Goal: Transaction & Acquisition: Purchase product/service

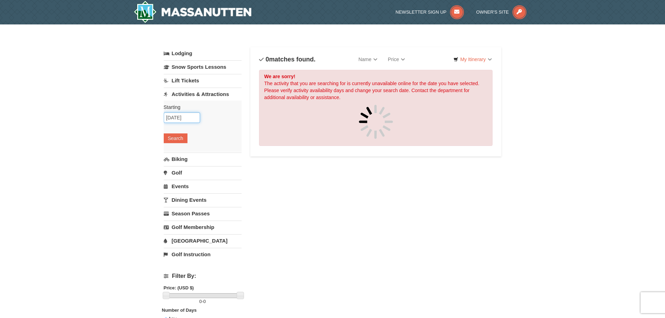
click at [190, 117] on input "11/29/2025" at bounding box center [182, 117] width 36 height 10
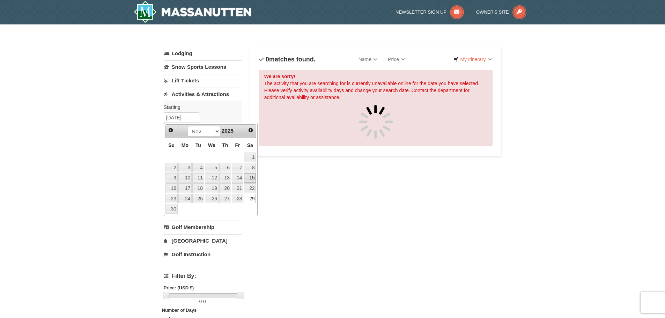
click at [251, 179] on link "15" at bounding box center [250, 178] width 12 height 10
type input "[DATE]"
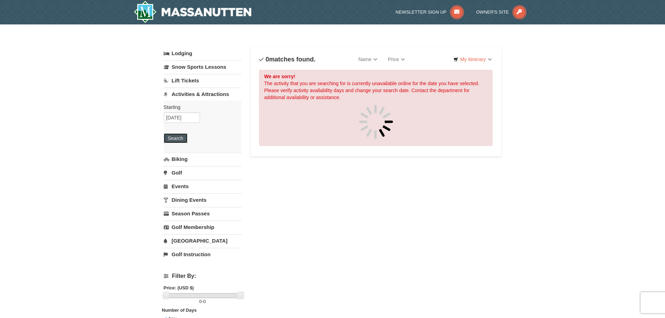
click at [174, 140] on button "Search" at bounding box center [176, 138] width 24 height 10
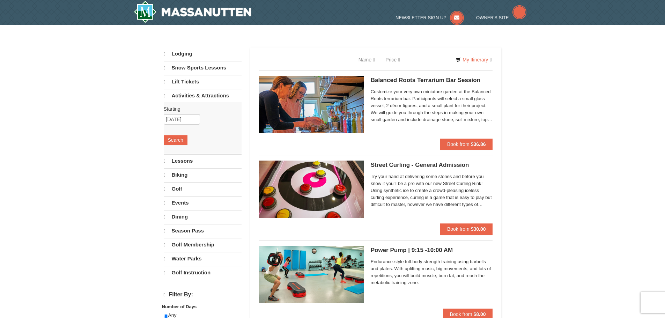
select select "9"
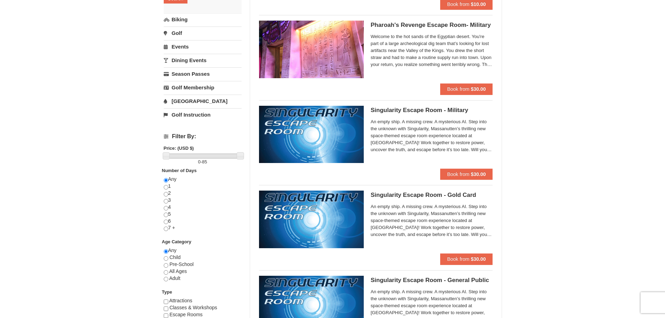
scroll to position [105, 0]
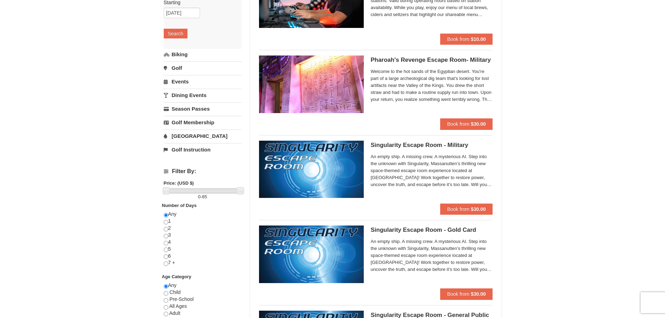
click at [181, 53] on link "Biking" at bounding box center [203, 54] width 78 height 13
click at [176, 45] on button "Search" at bounding box center [176, 47] width 24 height 10
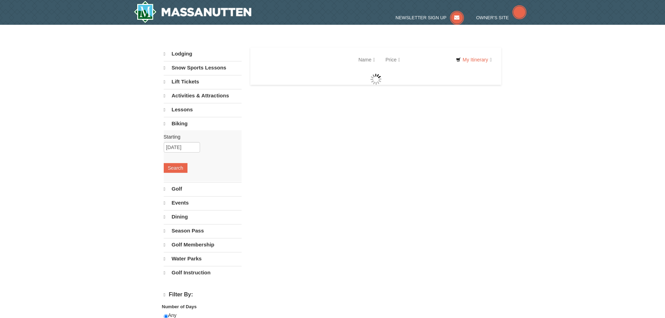
select select "9"
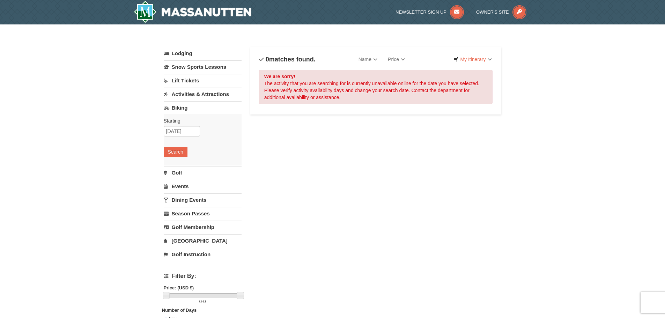
click at [187, 241] on link "[GEOGRAPHIC_DATA]" at bounding box center [203, 240] width 78 height 13
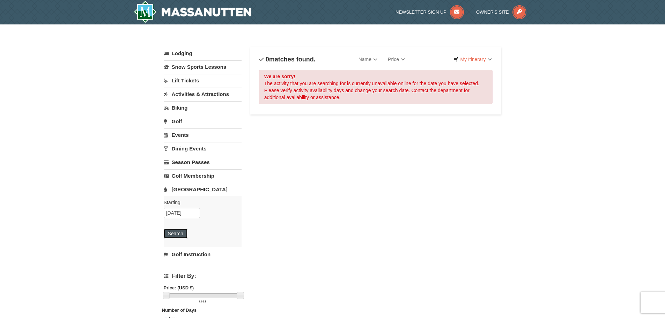
click at [179, 235] on button "Search" at bounding box center [176, 234] width 24 height 10
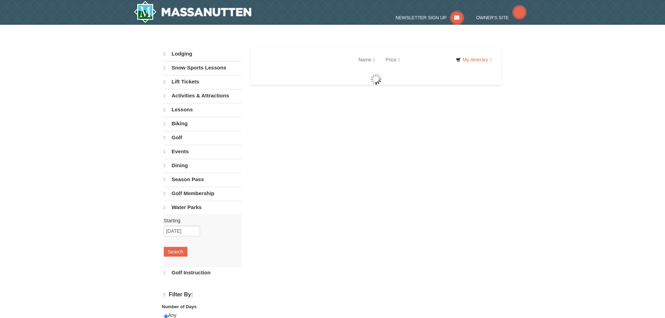
select select "9"
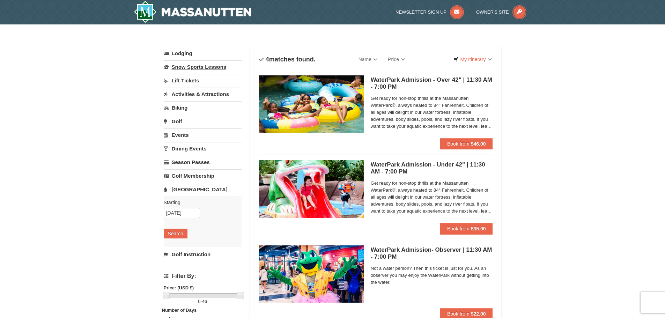
click at [192, 66] on link "Snow Sports Lessons" at bounding box center [203, 66] width 78 height 13
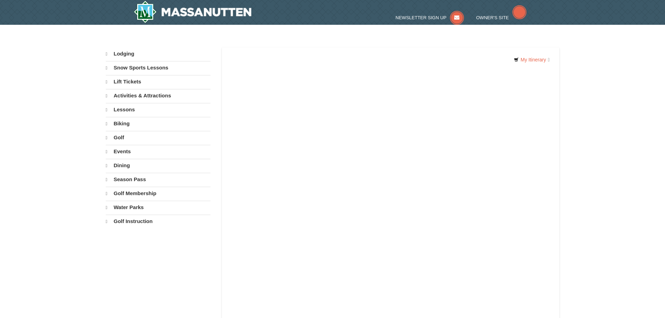
select select "9"
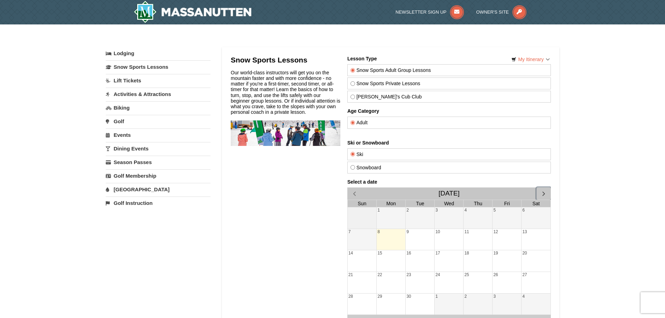
click at [544, 194] on span "button" at bounding box center [543, 193] width 7 height 7
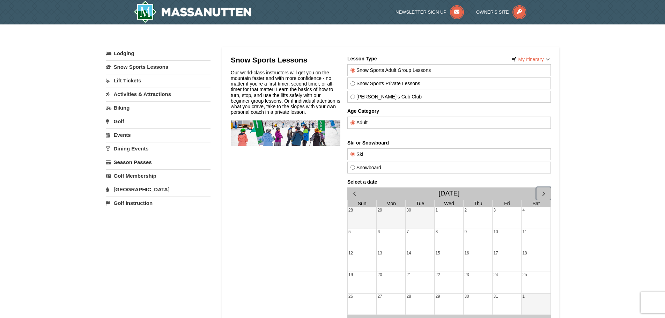
click at [544, 194] on span "button" at bounding box center [543, 193] width 7 height 7
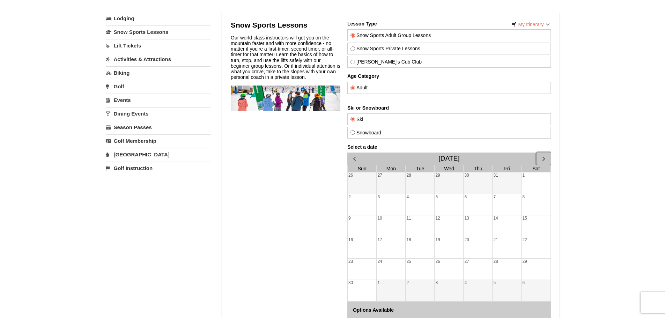
click at [532, 221] on div "15" at bounding box center [535, 225] width 29 height 21
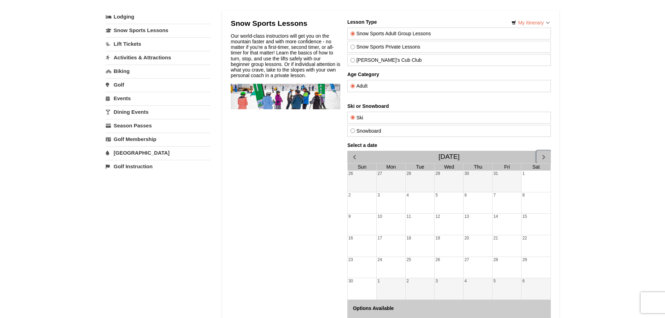
scroll to position [0, 0]
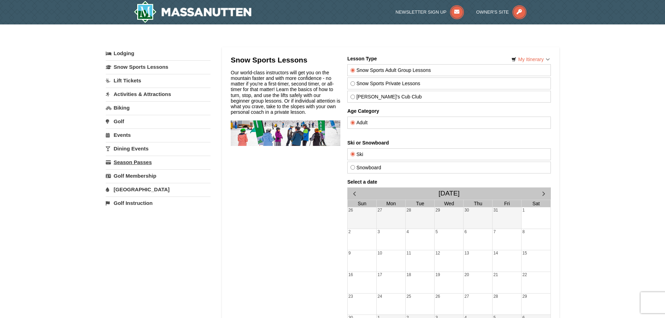
click at [137, 161] on link "Season Passes" at bounding box center [158, 162] width 105 height 13
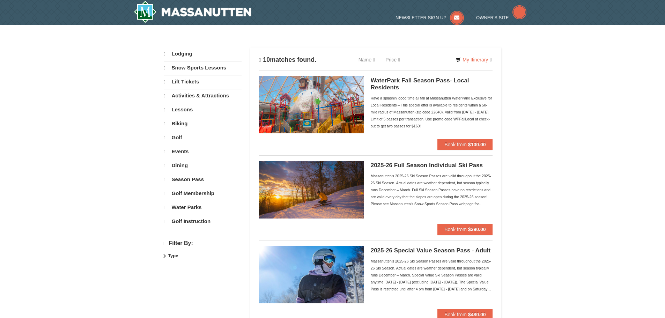
select select "9"
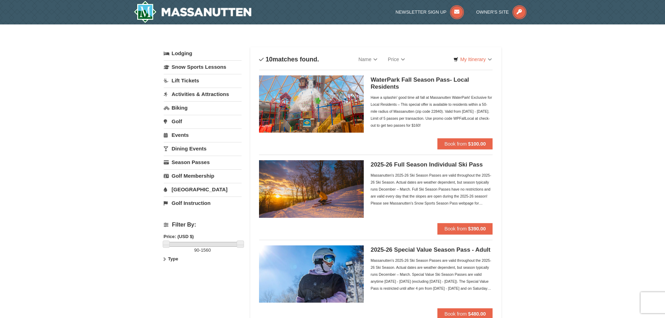
click at [453, 164] on h5 "2025-26 Full Season Individual Ski Pass" at bounding box center [432, 164] width 122 height 7
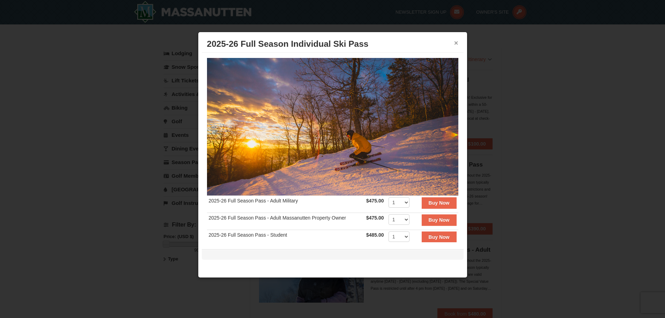
click at [458, 44] on button "×" at bounding box center [456, 42] width 4 height 7
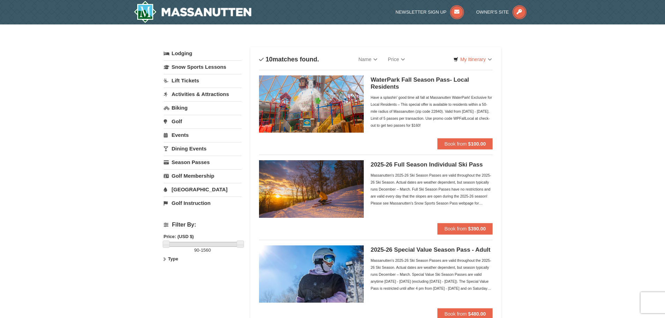
click at [196, 95] on link "Activities & Attractions" at bounding box center [203, 94] width 78 height 13
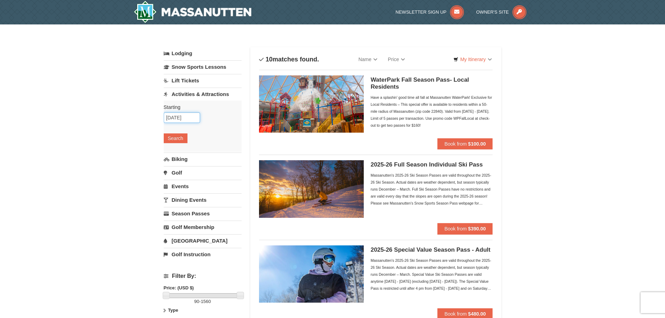
click at [190, 118] on input "[DATE]" at bounding box center [182, 117] width 36 height 10
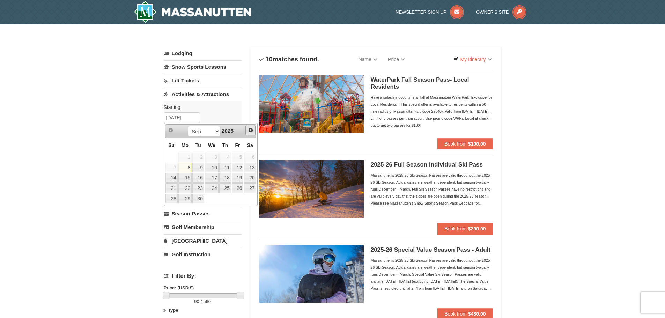
click at [250, 129] on span "Next" at bounding box center [251, 130] width 6 height 6
click at [252, 130] on span "Next" at bounding box center [251, 130] width 6 height 6
click at [241, 177] on link "14" at bounding box center [238, 178] width 12 height 10
type input "11/14/2025"
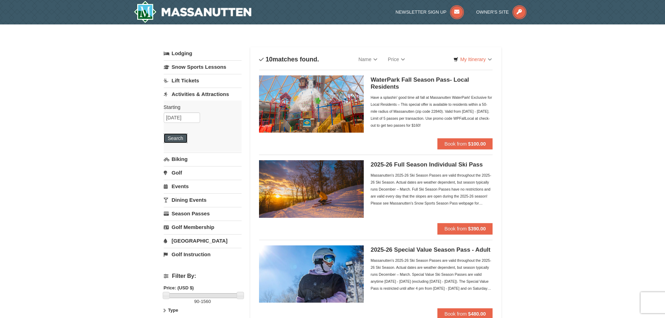
click at [172, 140] on button "Search" at bounding box center [176, 138] width 24 height 10
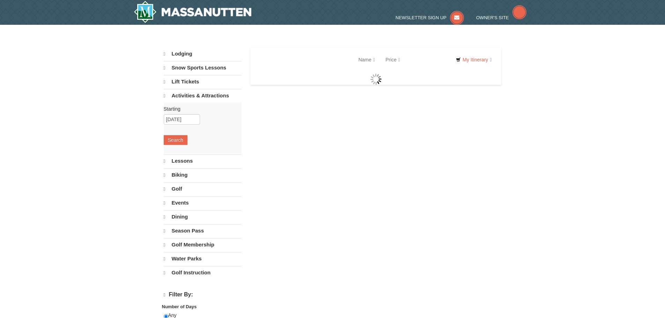
select select "9"
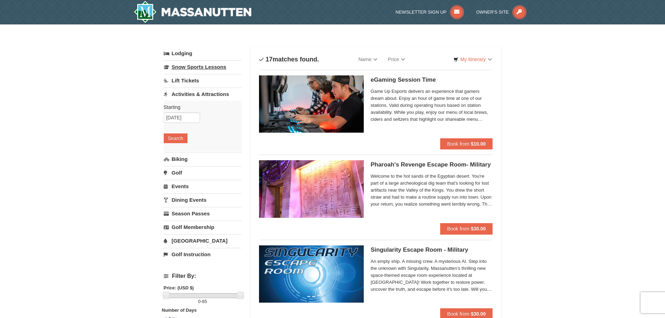
click at [194, 66] on link "Snow Sports Lessons" at bounding box center [203, 66] width 78 height 13
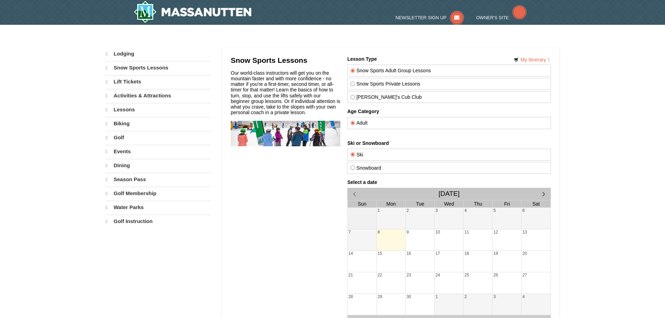
select select "9"
